Goal: Transaction & Acquisition: Purchase product/service

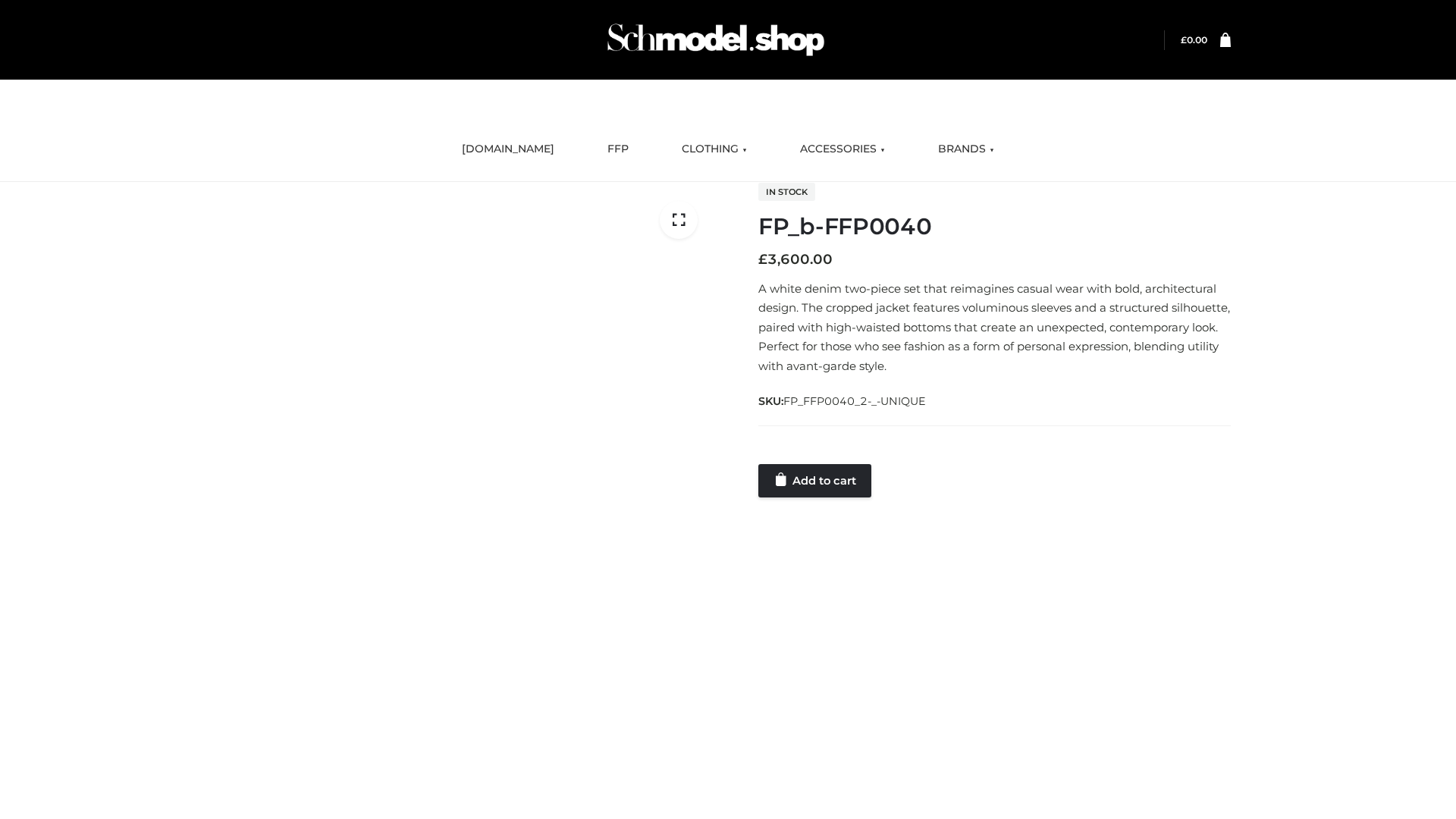
click at [816, 479] on link "Add to cart" at bounding box center [815, 480] width 113 height 34
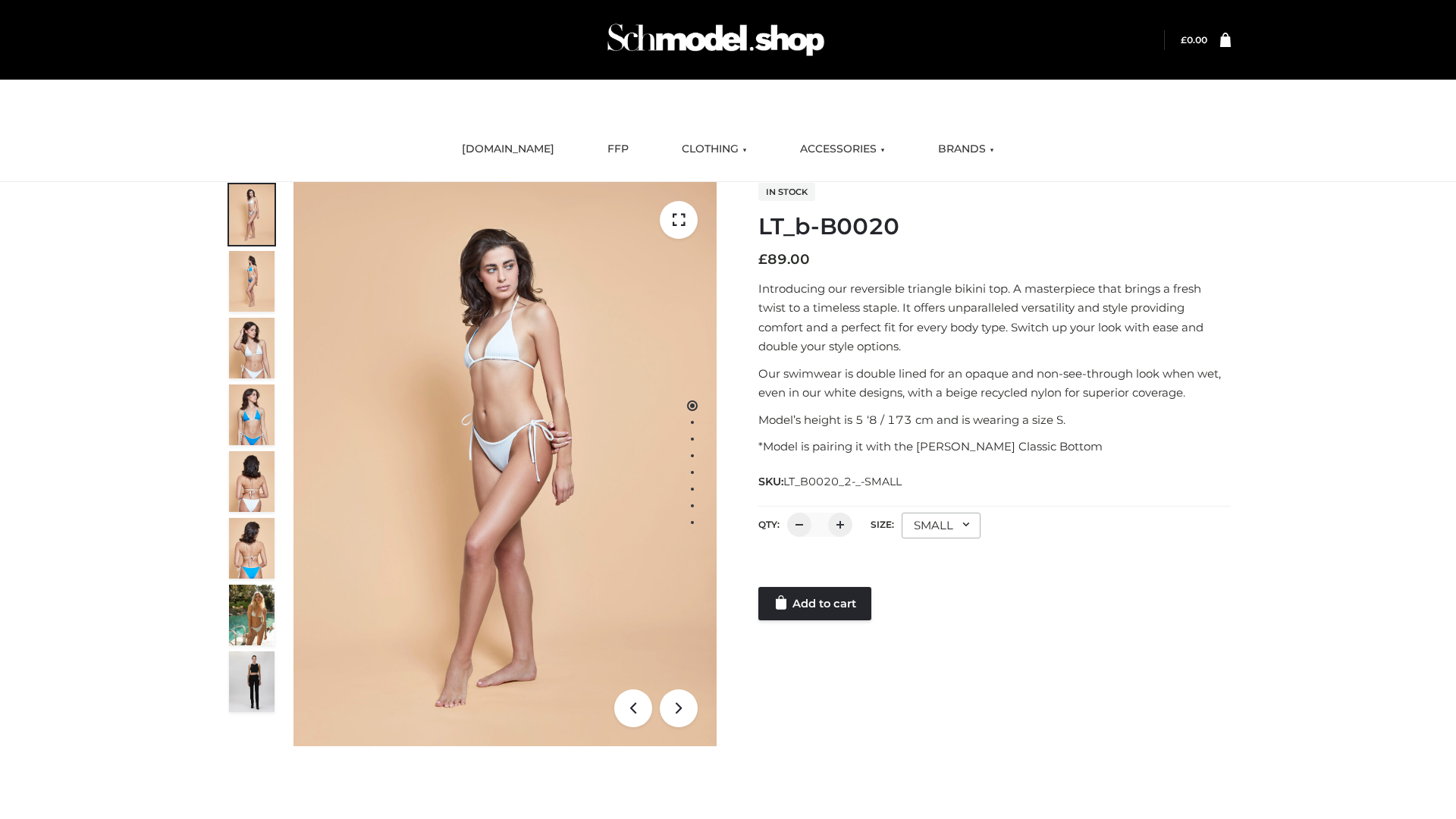
click at [816, 604] on link "Add to cart" at bounding box center [815, 604] width 113 height 34
